Goal: Task Accomplishment & Management: Complete application form

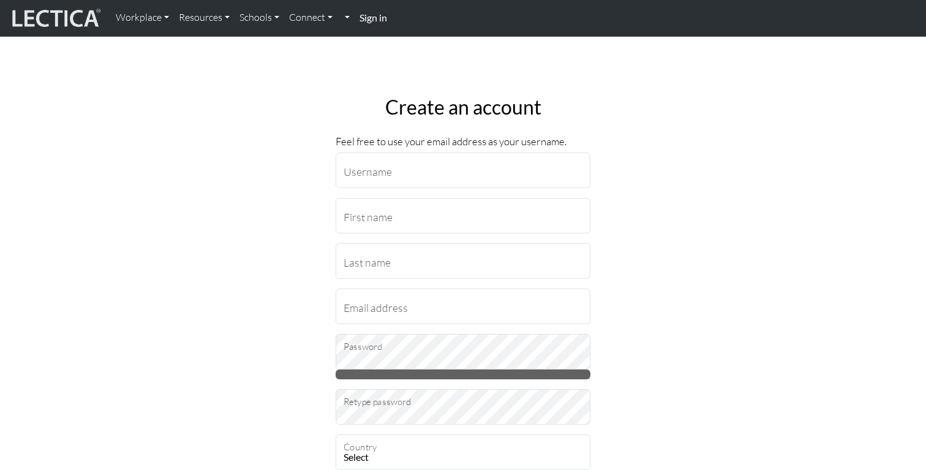
type input "rachs"
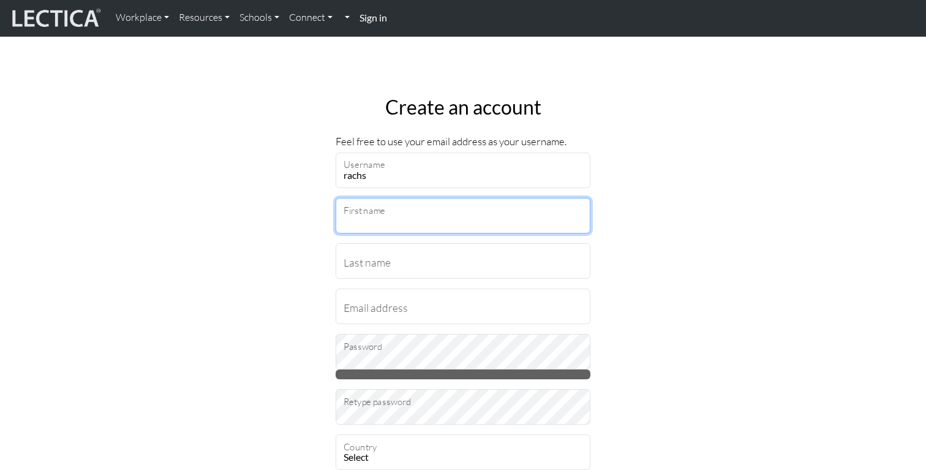
click at [385, 218] on input "First name" at bounding box center [463, 216] width 255 height 36
type input "[PERSON_NAME]"
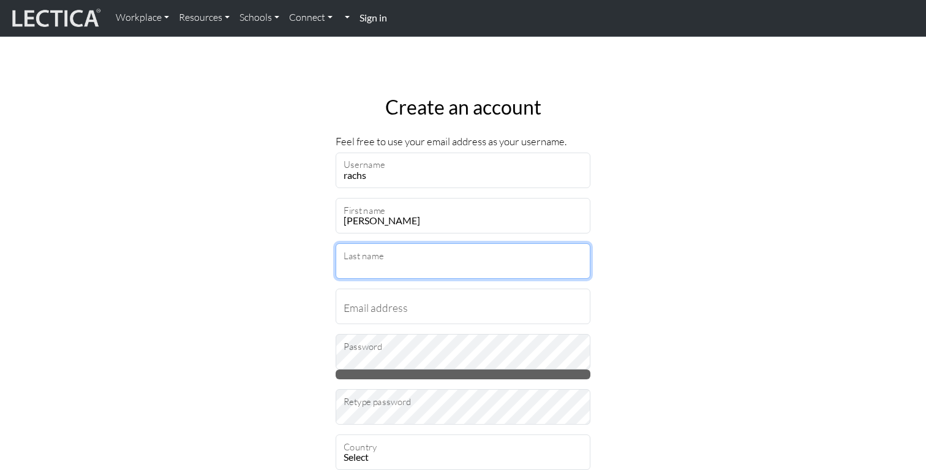
type input "[PERSON_NAME]"
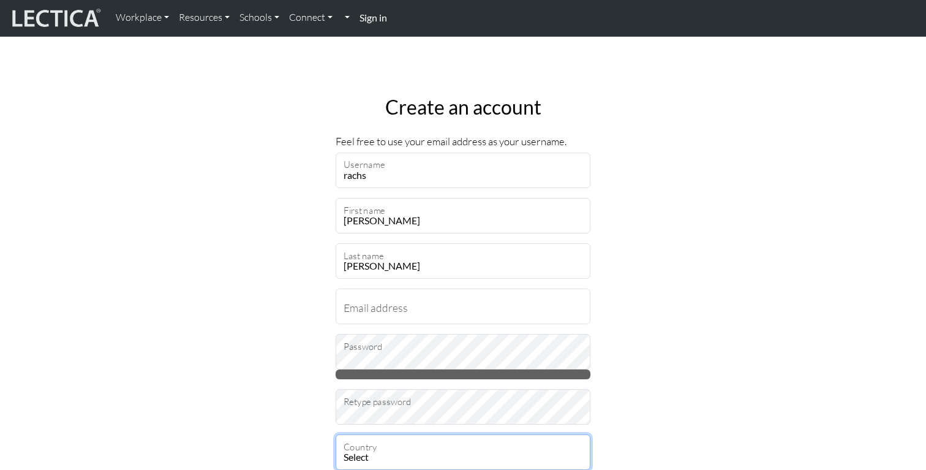
select select "237"
type input "94043"
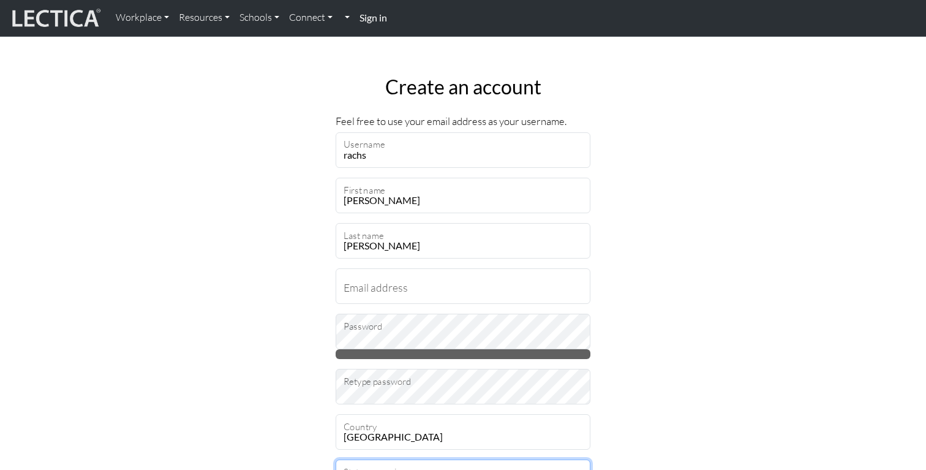
select select "11546"
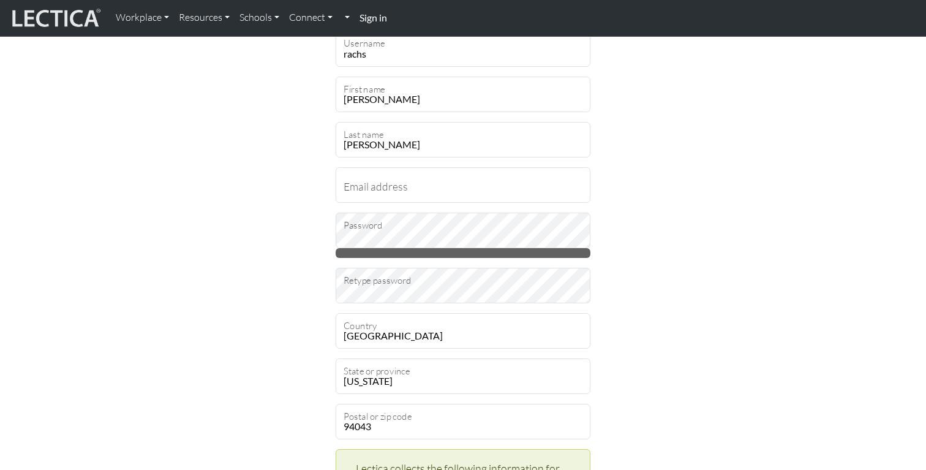
scroll to position [135, 0]
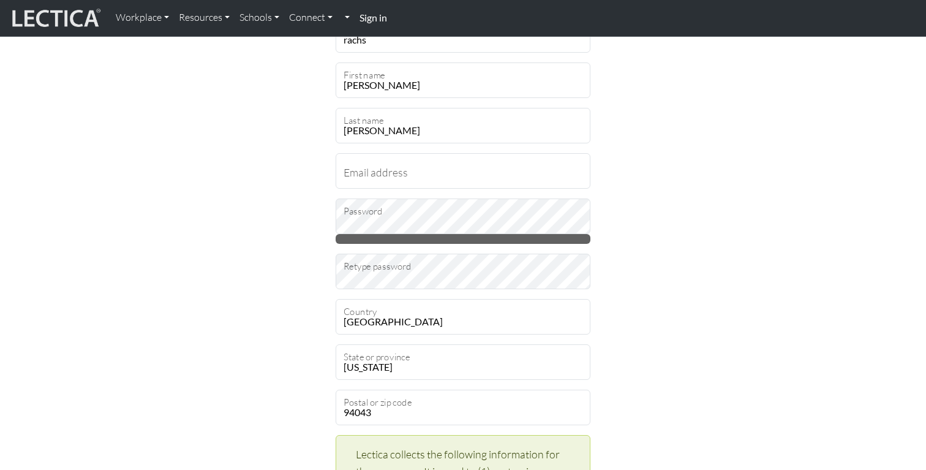
drag, startPoint x: 387, startPoint y: 86, endPoint x: 363, endPoint y: 88, distance: 24.6
click at [363, 88] on input "[PERSON_NAME]" at bounding box center [463, 80] width 255 height 36
type input "Rach"
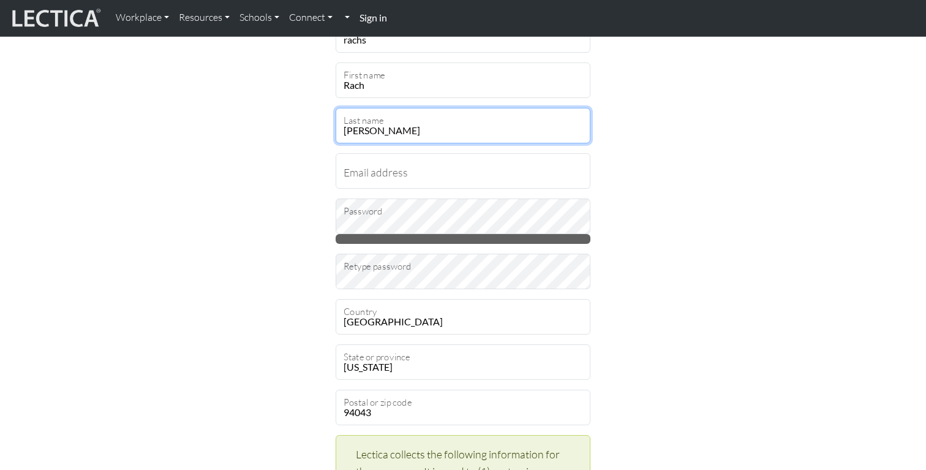
drag, startPoint x: 388, startPoint y: 131, endPoint x: 349, endPoint y: 131, distance: 38.6
click at [349, 131] on input "[PERSON_NAME]" at bounding box center [463, 126] width 255 height 36
type input "S"
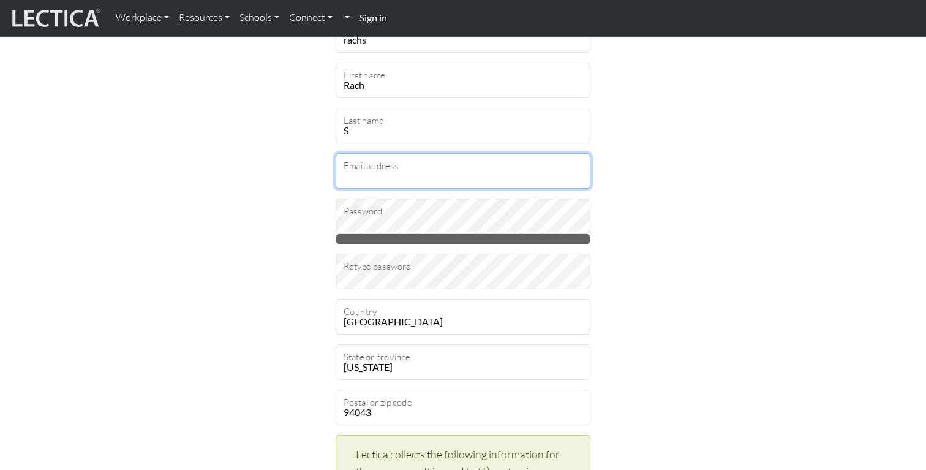
click at [373, 172] on input "Email address" at bounding box center [463, 171] width 255 height 36
type input "[EMAIL_ADDRESS][DOMAIN_NAME]"
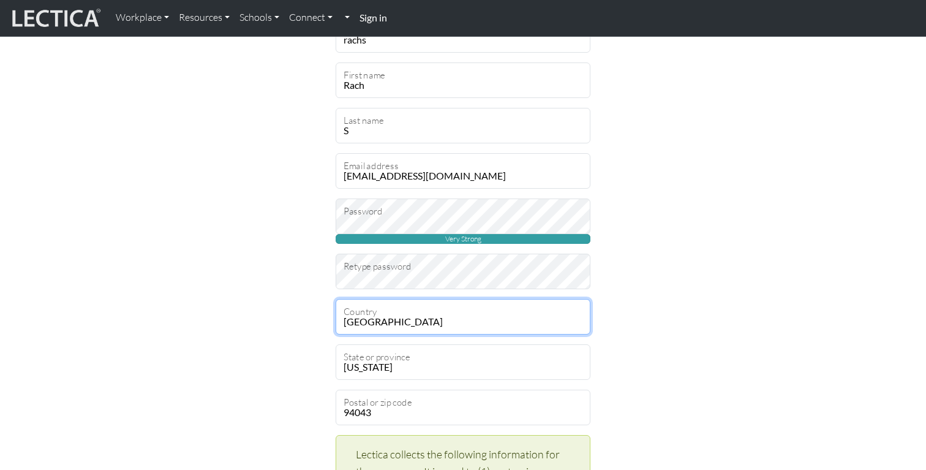
click at [425, 315] on select "Select [GEOGRAPHIC_DATA] A…land Islands [GEOGRAPHIC_DATA] [GEOGRAPHIC_DATA] [US…" at bounding box center [463, 317] width 255 height 36
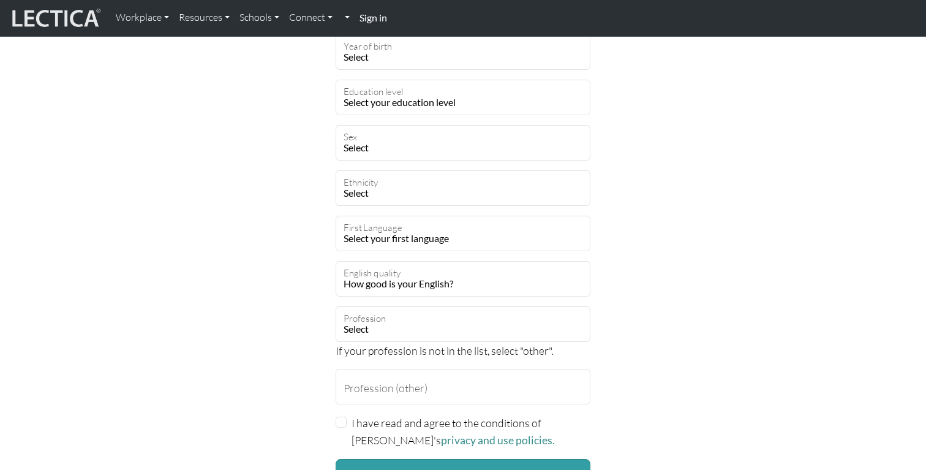
scroll to position [843, 0]
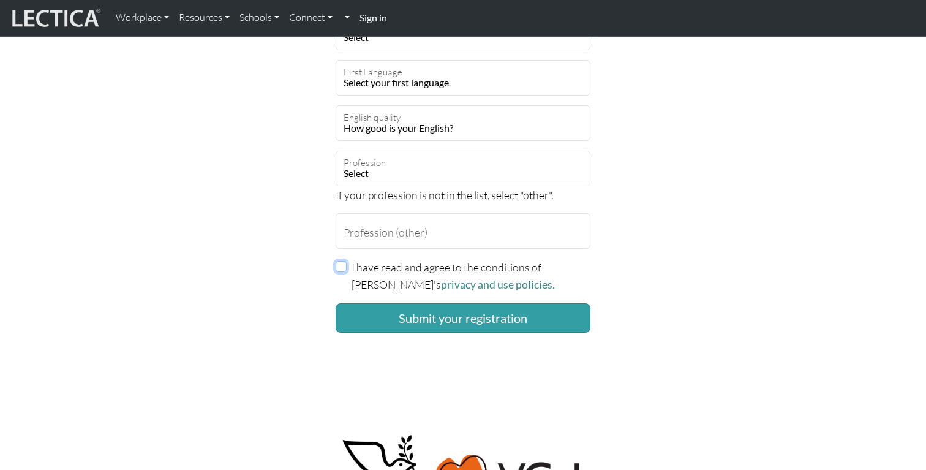
click at [343, 263] on input "I have read and agree to the conditions of [PERSON_NAME]'s privacy and use poli…" at bounding box center [341, 266] width 11 height 11
checkbox input "true"
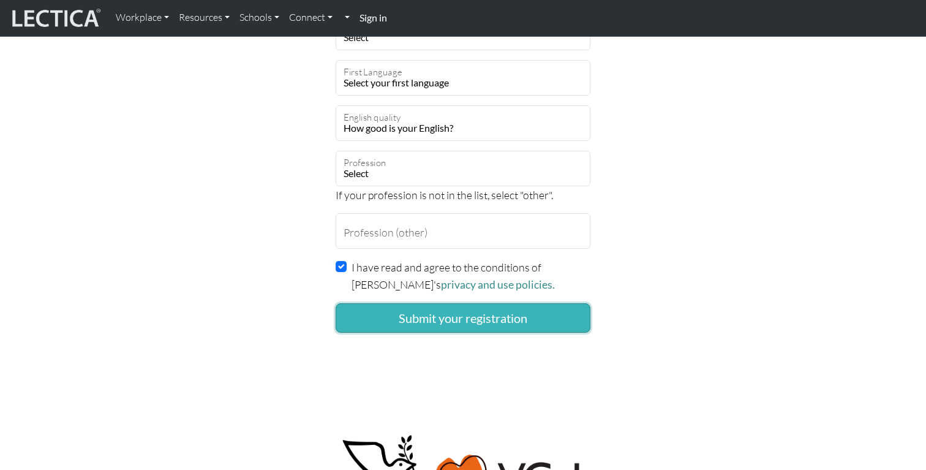
click at [445, 319] on button "Submit your registration" at bounding box center [463, 317] width 255 height 29
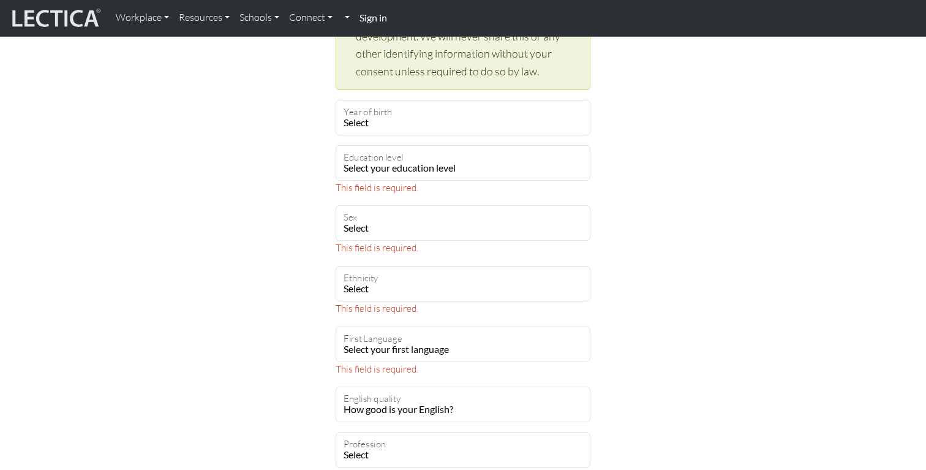
scroll to position [655, 0]
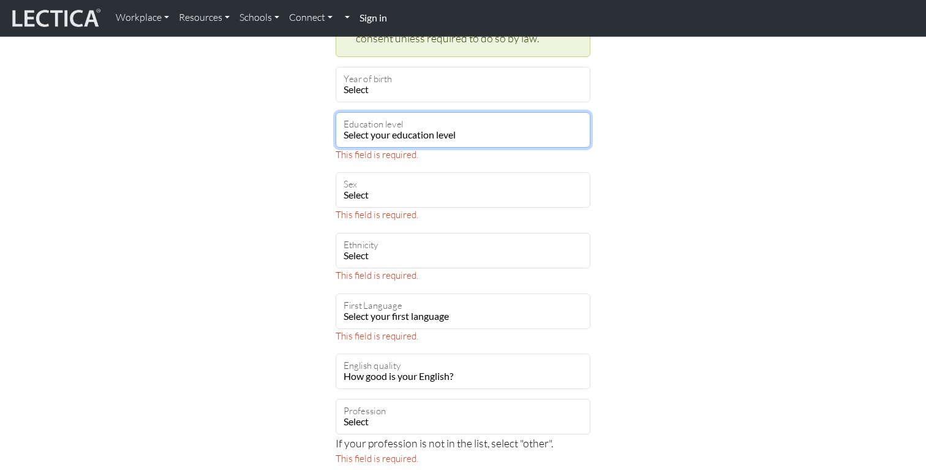
click at [443, 129] on select "Select your education level toddler pre-pre-pre-k pre-pre-k pre-k Kindergarten …" at bounding box center [463, 130] width 255 height 36
select select "23"
click at [336, 112] on select "Select your education level toddler pre-pre-pre-k pre-pre-k pre-k Kindergarten …" at bounding box center [463, 130] width 255 height 36
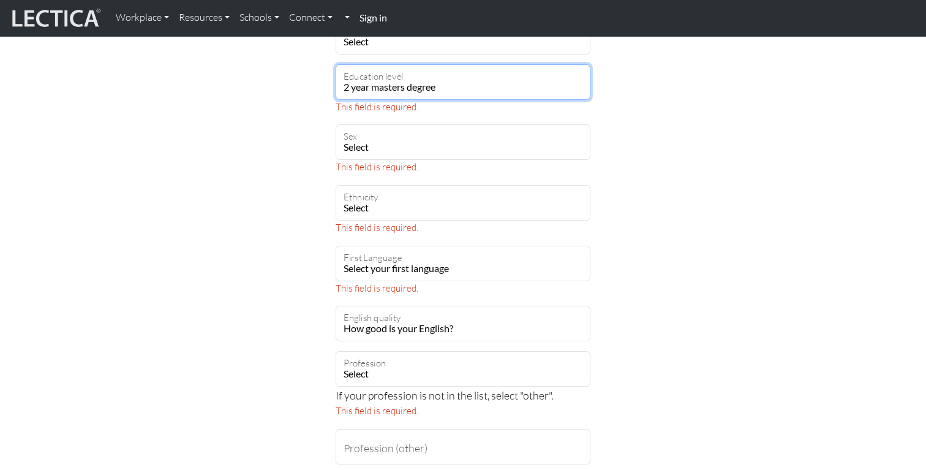
scroll to position [718, 0]
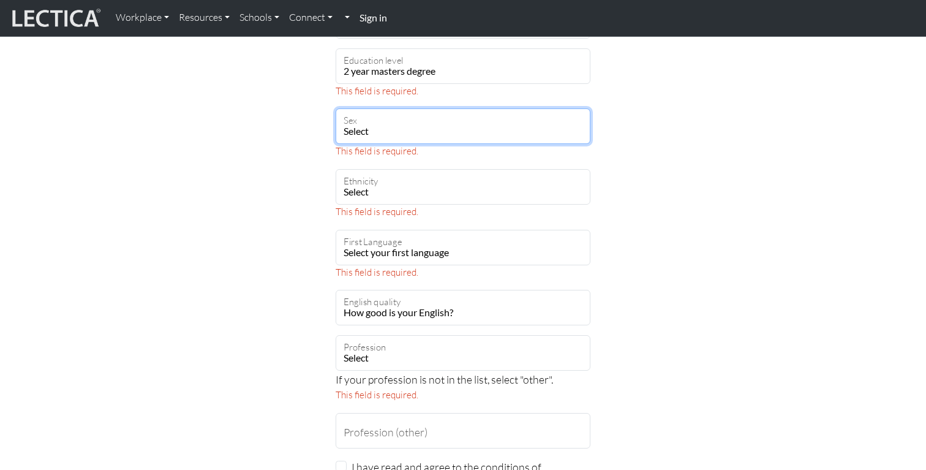
click at [423, 125] on select "Select Male Female Binary Non-binary Opt out" at bounding box center [463, 126] width 255 height 36
select select "female"
click at [336, 108] on select "Select Male Female Binary Non-binary Opt out" at bounding box center [463, 126] width 255 height 36
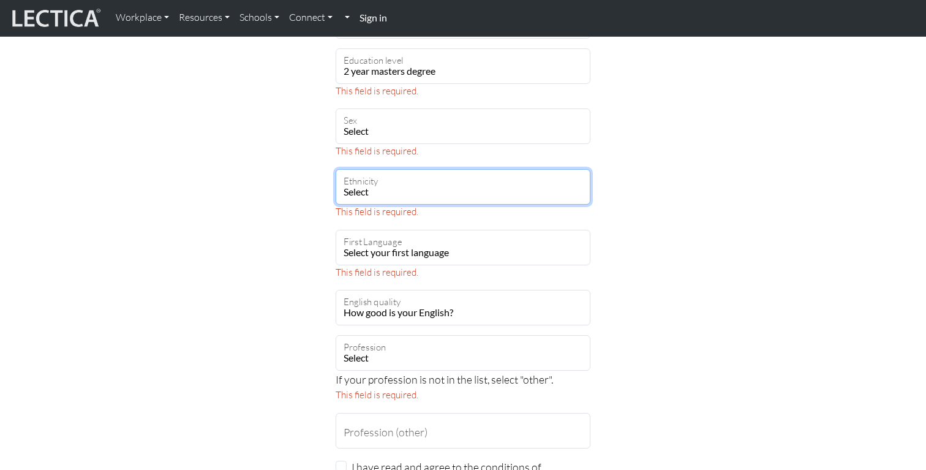
click at [411, 186] on select "Select African Asian Black Carribean Caucasian Central American Eurasian Indian…" at bounding box center [463, 187] width 255 height 36
select select "120"
click at [336, 169] on select "Select African Asian Black Carribean Caucasian Central American Eurasian Indian…" at bounding box center [463, 187] width 255 height 36
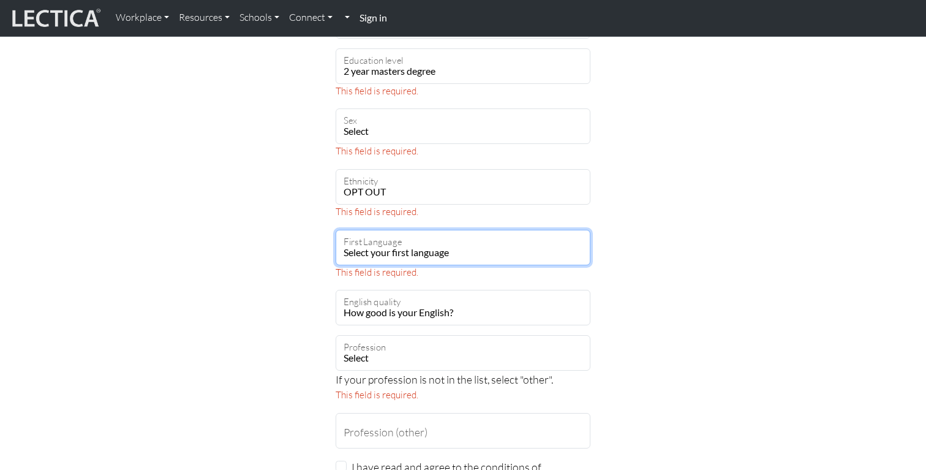
click at [420, 249] on select "Select your first language Abkhazian Achinese Acoli Adangme Adyghe Afar Afrihil…" at bounding box center [463, 248] width 255 height 36
select select "2424"
click at [336, 230] on select "Select your first language Abkhazian Achinese Acoli Adangme Adyghe Afar Afrihil…" at bounding box center [463, 248] width 255 height 36
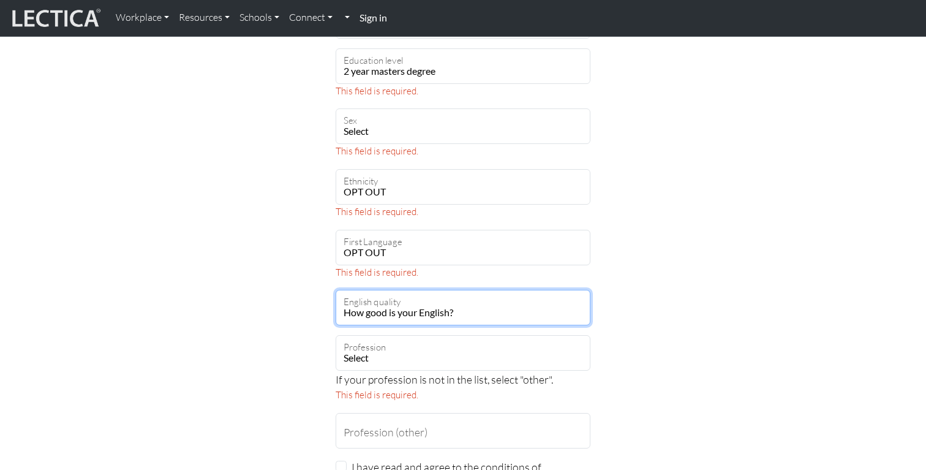
click at [402, 314] on select "How good is your English? Outstanding Excellent Very good Good Not so good Poor" at bounding box center [463, 308] width 255 height 36
click at [336, 290] on select "How good is your English? Outstanding Excellent Very good Good Not so good Poor" at bounding box center [463, 308] width 255 height 36
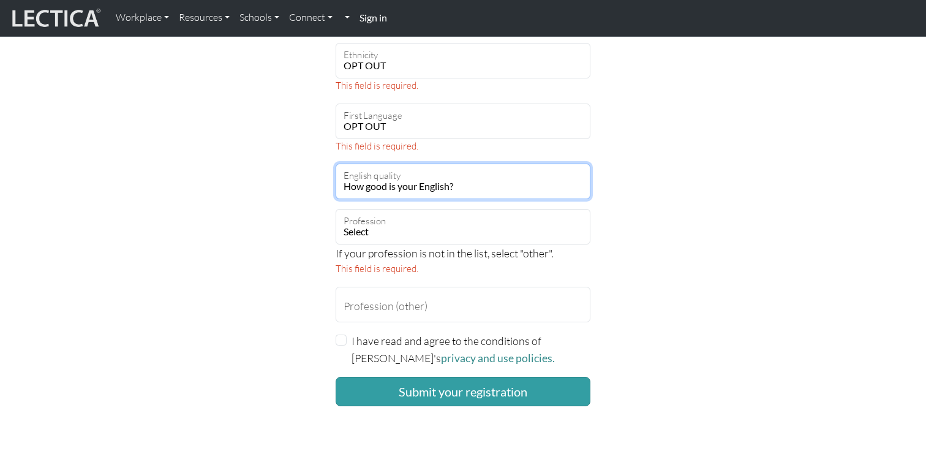
scroll to position [919, 0]
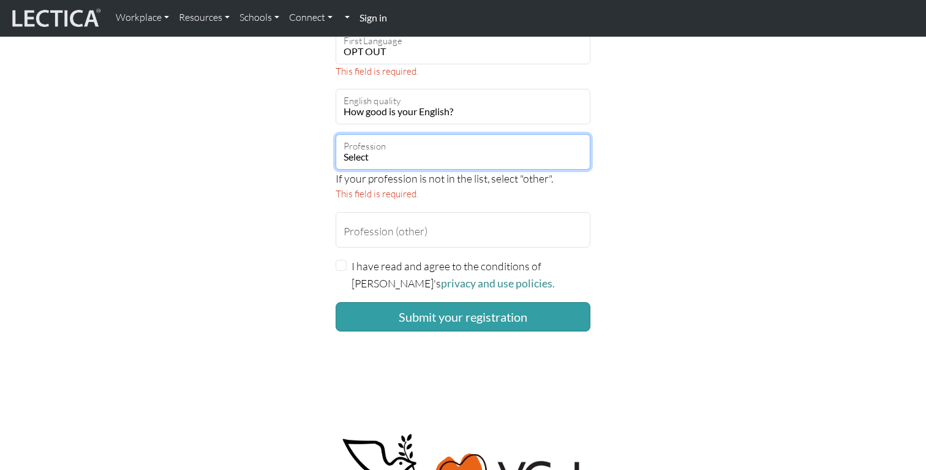
click at [394, 157] on select "Select academic accounting/finance administration arts: performing arts: visual…" at bounding box center [463, 152] width 255 height 36
select select "81"
click at [336, 134] on select "Select academic accounting/finance administration arts: performing arts: visual…" at bounding box center [463, 152] width 255 height 36
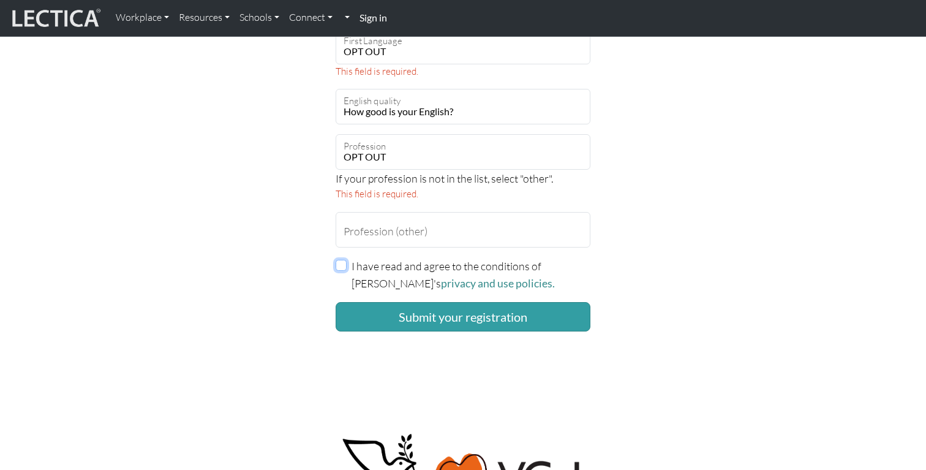
click at [342, 266] on input "I have read and agree to the conditions of [PERSON_NAME]'s privacy and use poli…" at bounding box center [341, 265] width 11 height 11
checkbox input "true"
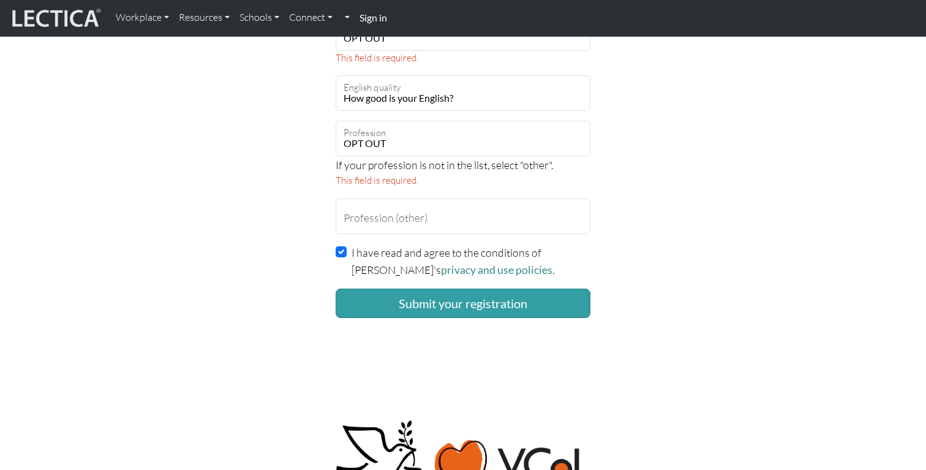
scroll to position [918, 0]
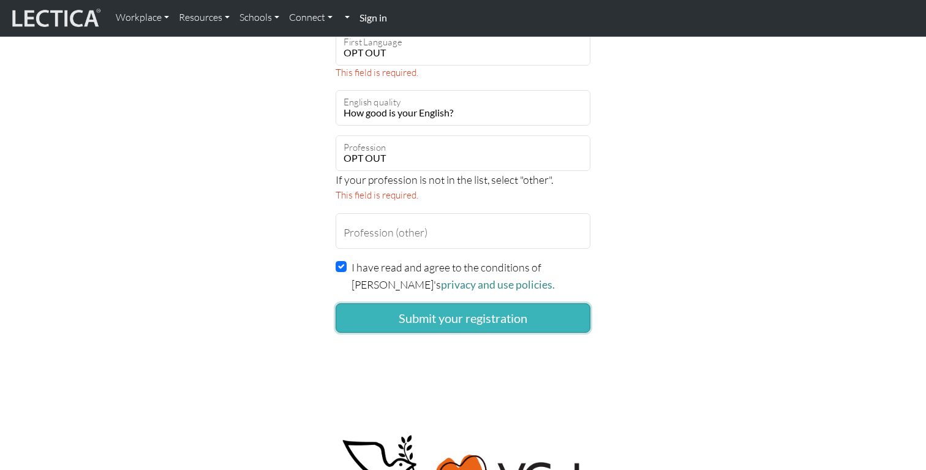
click at [448, 309] on button "Submit your registration" at bounding box center [463, 317] width 255 height 29
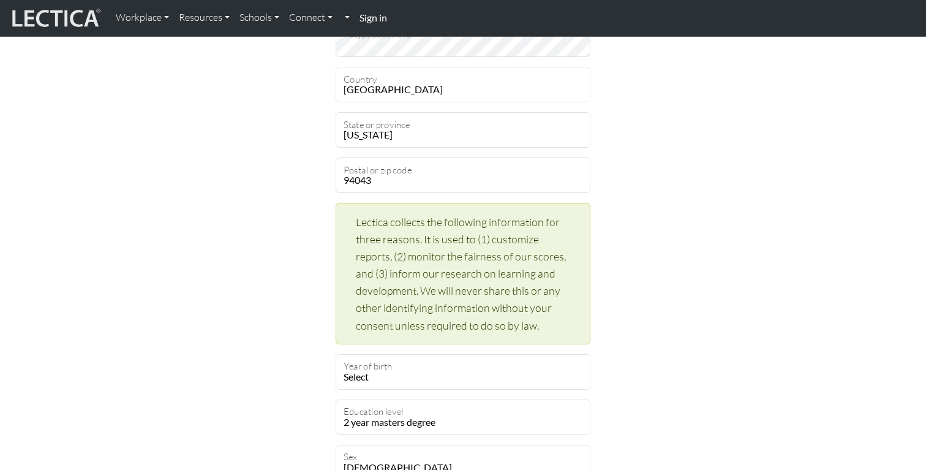
scroll to position [353, 0]
